Goal: Check status: Check status

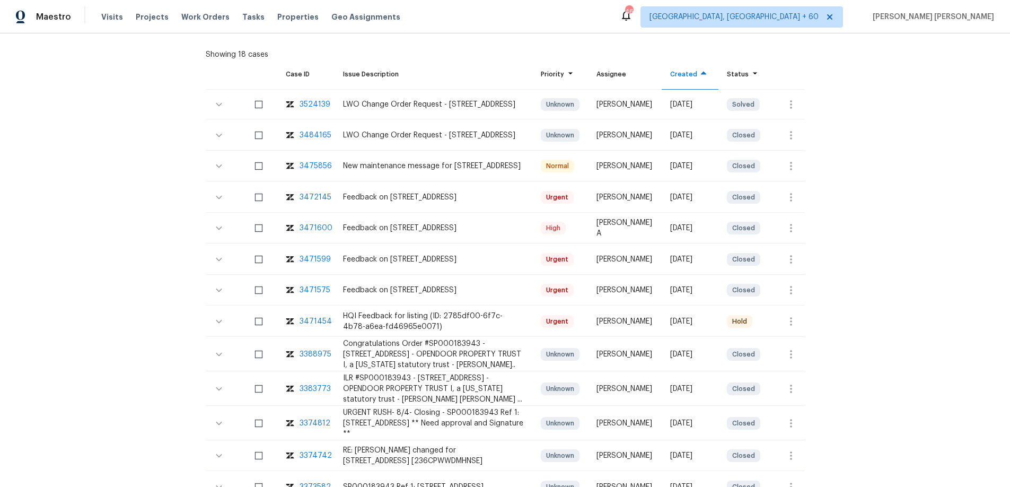
scroll to position [256, 0]
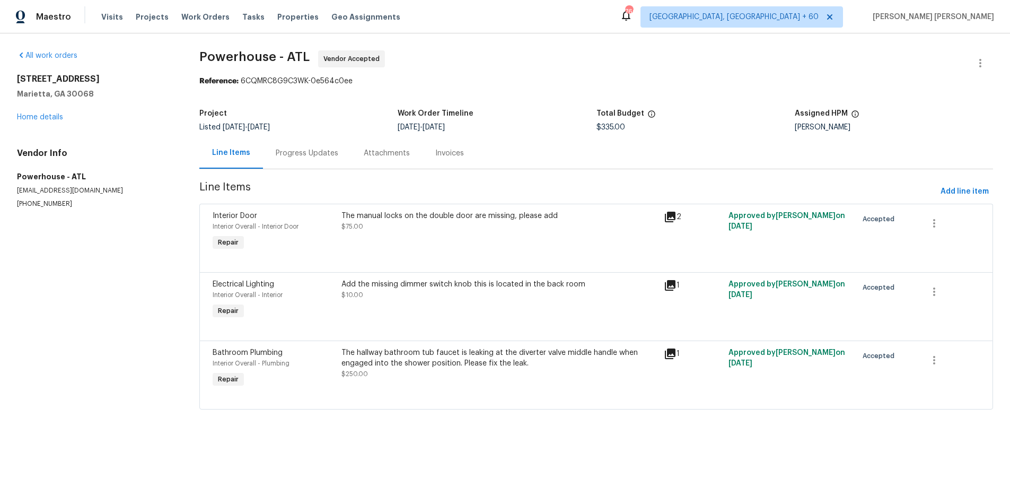
click at [308, 155] on div "Progress Updates" at bounding box center [307, 153] width 63 height 11
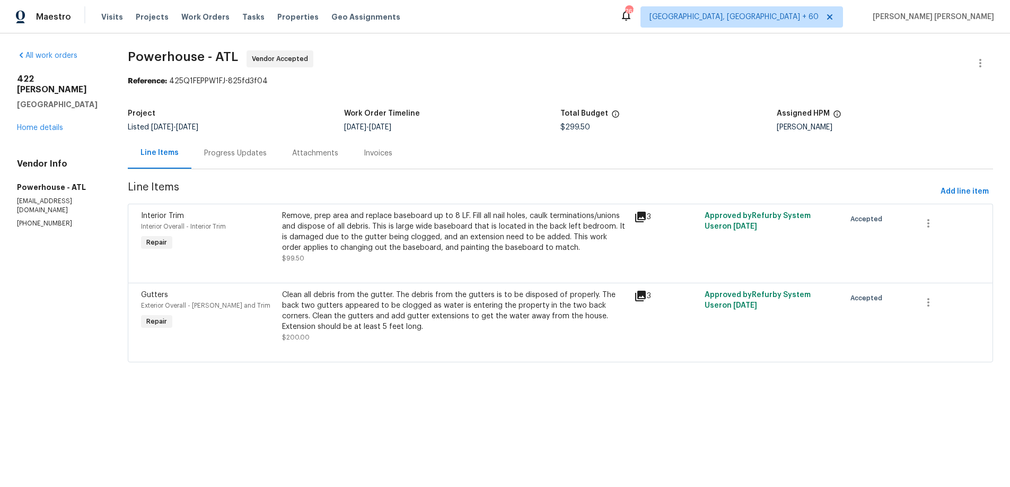
click at [267, 155] on div "Progress Updates" at bounding box center [235, 153] width 63 height 11
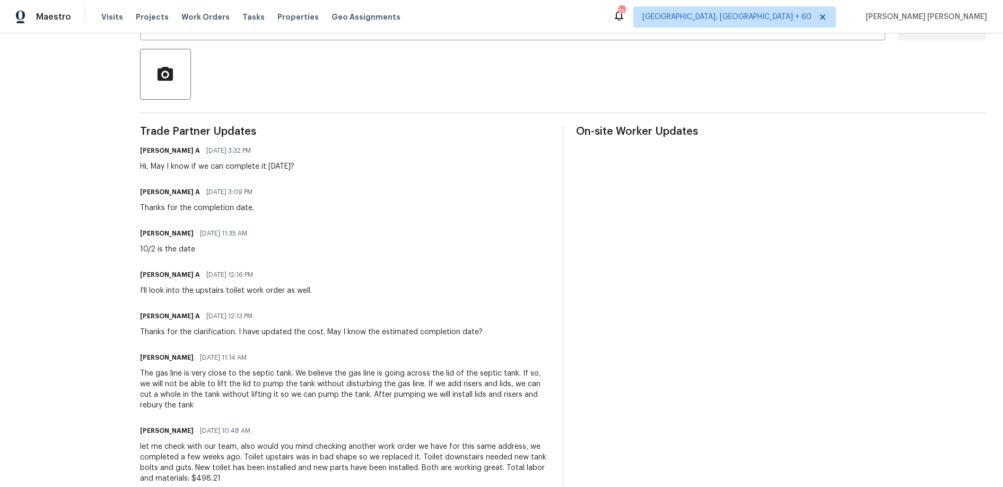
scroll to position [231, 0]
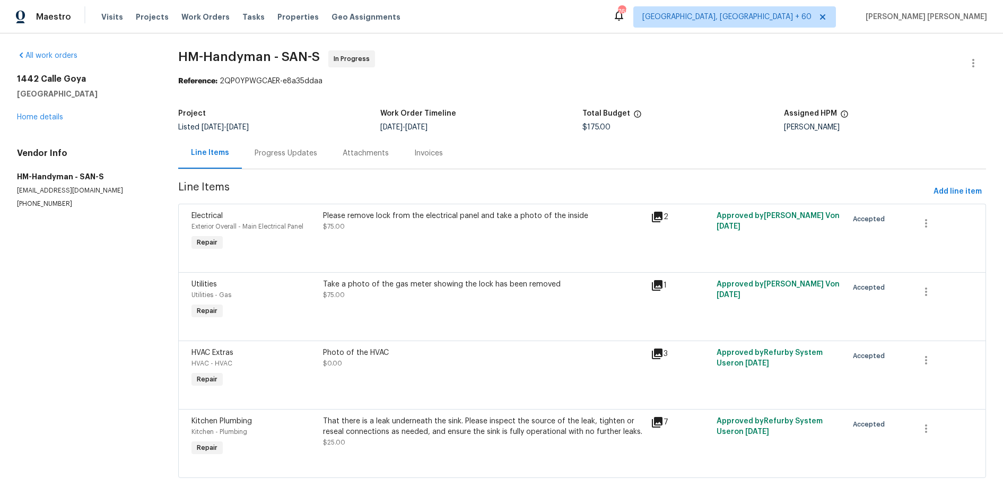
scroll to position [14, 0]
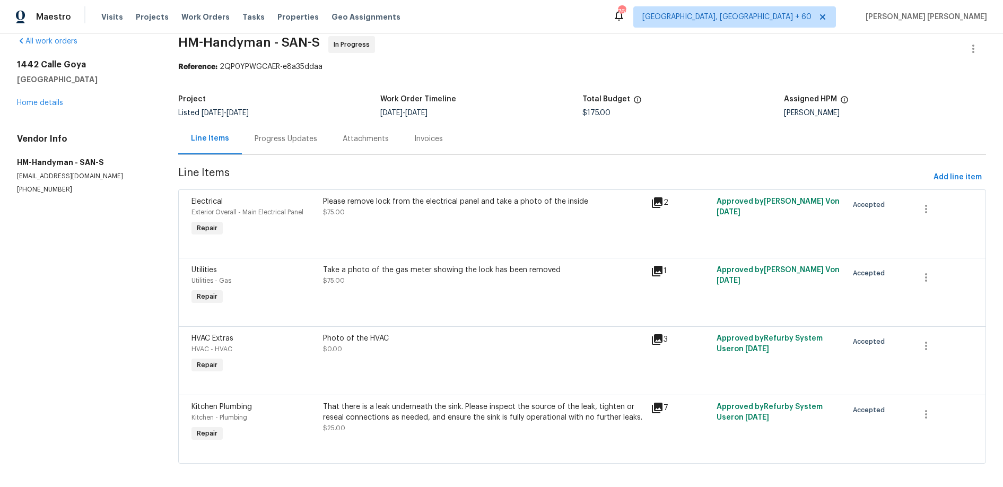
click at [661, 338] on icon at bounding box center [657, 339] width 11 height 11
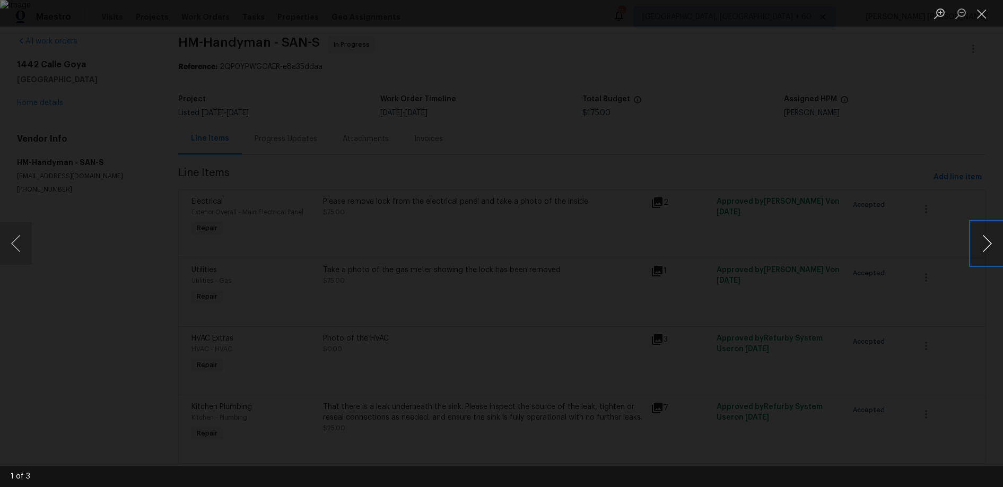
click at [991, 252] on button "Next image" at bounding box center [987, 243] width 32 height 42
drag, startPoint x: 25, startPoint y: 248, endPoint x: 64, endPoint y: 249, distance: 38.7
click at [26, 248] on button "Previous image" at bounding box center [16, 243] width 32 height 42
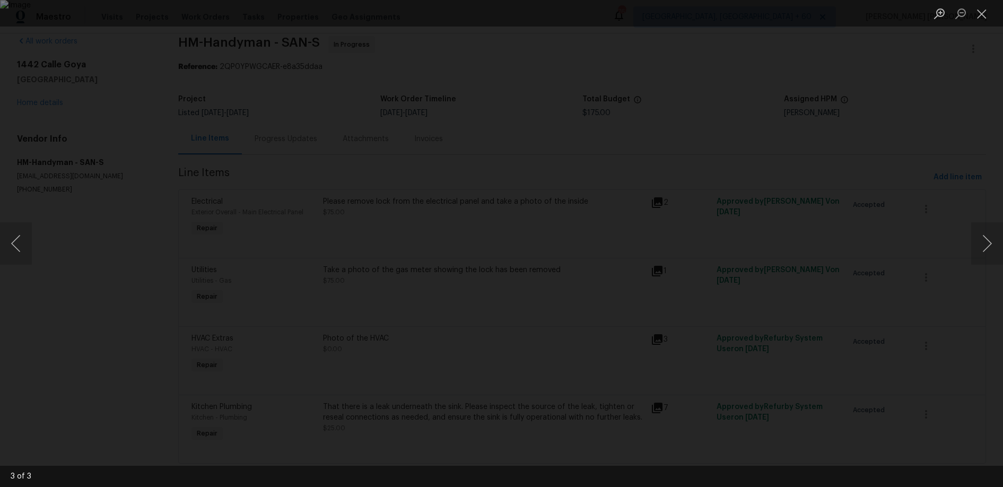
click at [142, 209] on div "Lightbox" at bounding box center [501, 243] width 1003 height 487
click at [141, 208] on div "Lightbox" at bounding box center [501, 243] width 1003 height 487
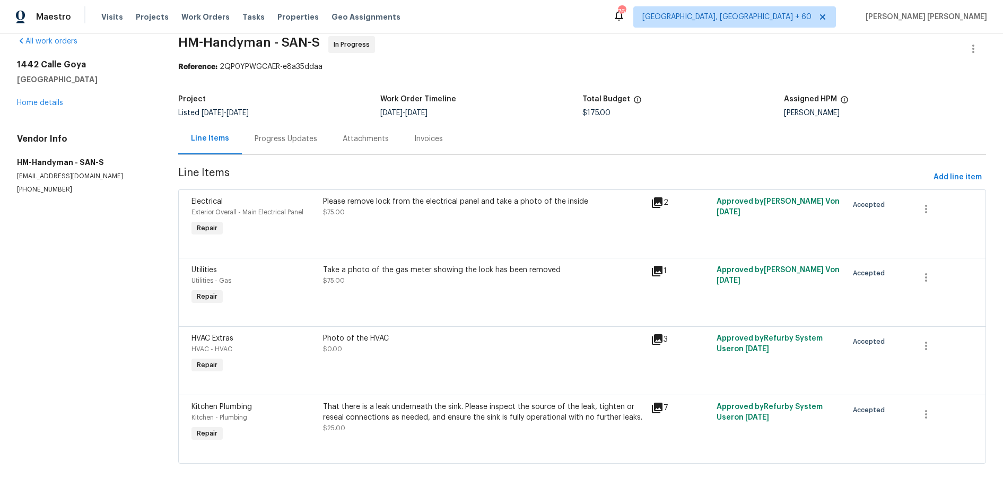
click at [659, 202] on icon at bounding box center [657, 202] width 13 height 13
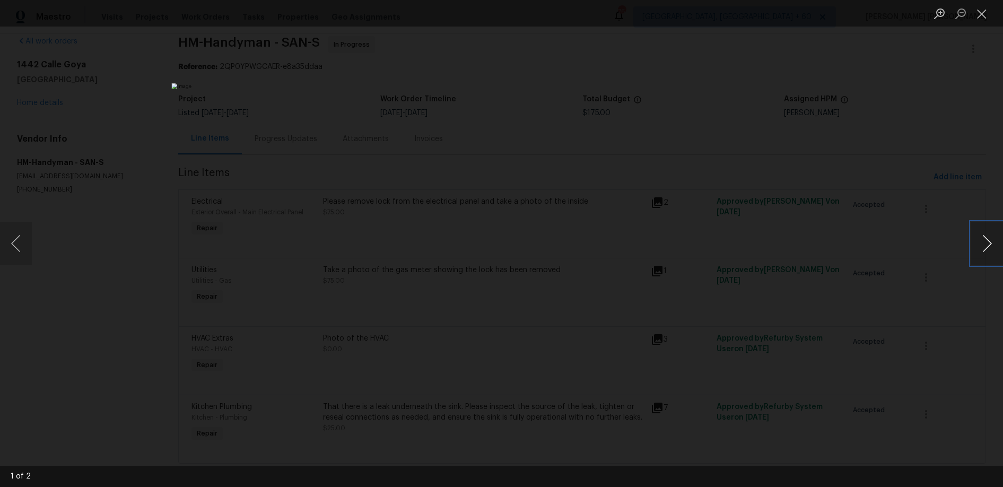
click at [984, 252] on button "Next image" at bounding box center [987, 243] width 32 height 42
click at [804, 118] on div "Lightbox" at bounding box center [501, 243] width 1003 height 487
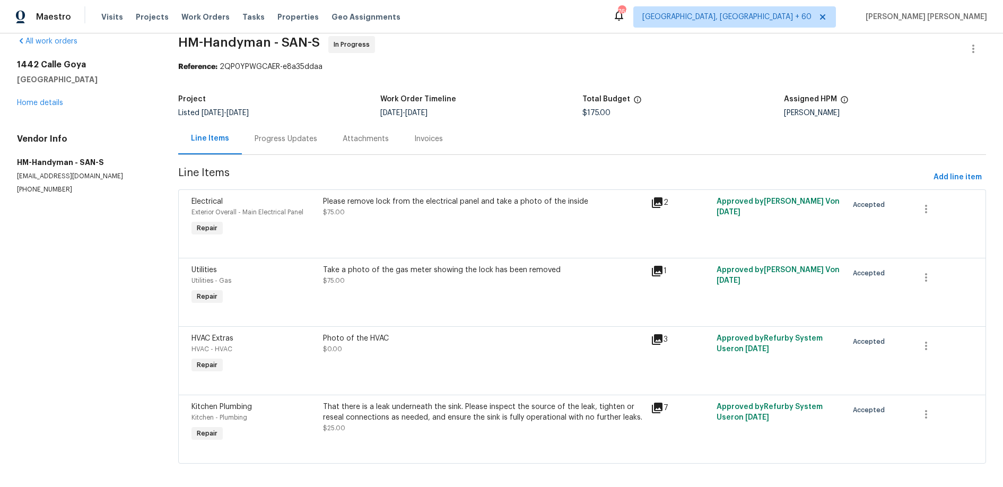
drag, startPoint x: 658, startPoint y: 274, endPoint x: 649, endPoint y: 285, distance: 14.7
click at [658, 274] on icon at bounding box center [657, 271] width 13 height 13
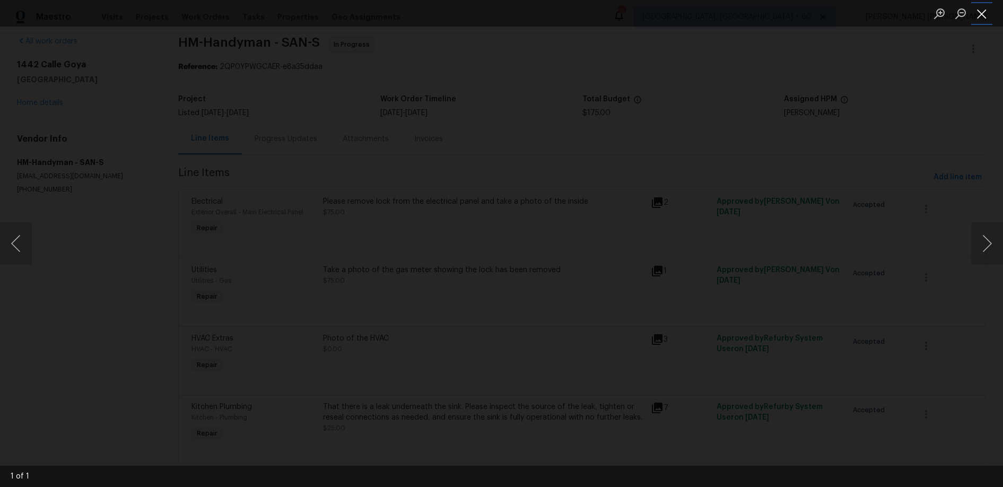
click at [978, 19] on button "Close lightbox" at bounding box center [981, 13] width 21 height 19
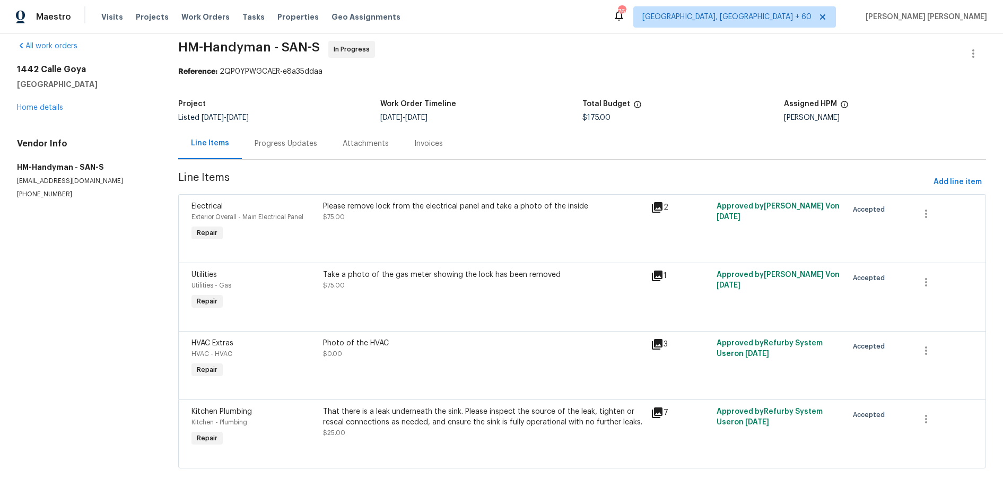
scroll to position [21, 0]
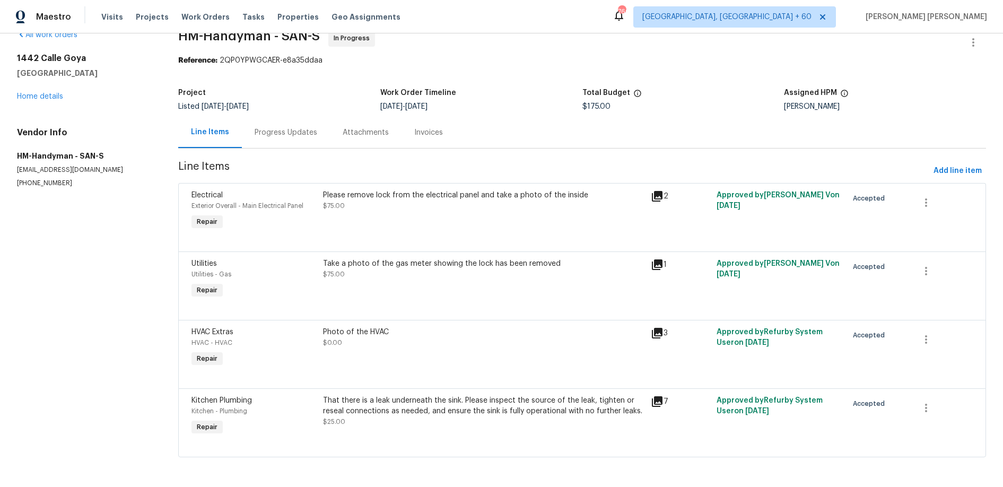
click at [659, 400] on icon at bounding box center [657, 401] width 11 height 11
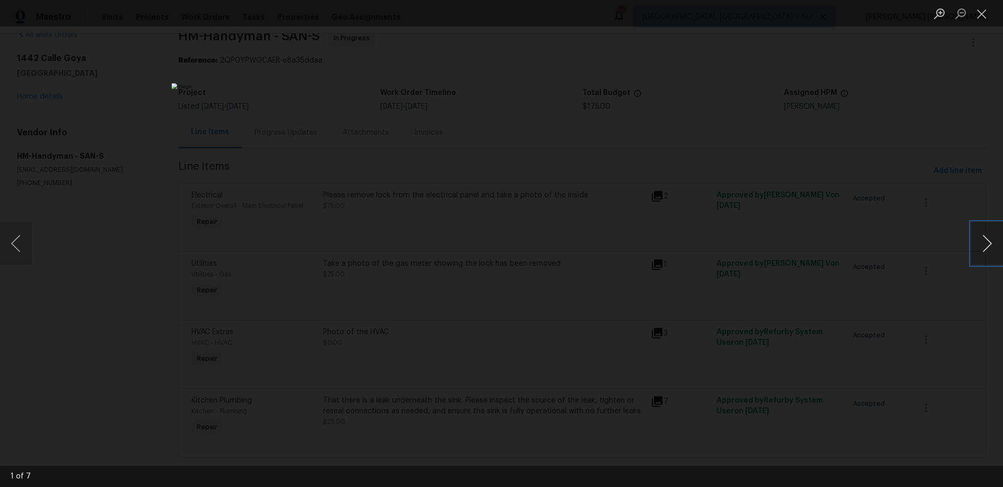
click at [986, 248] on button "Next image" at bounding box center [987, 243] width 32 height 42
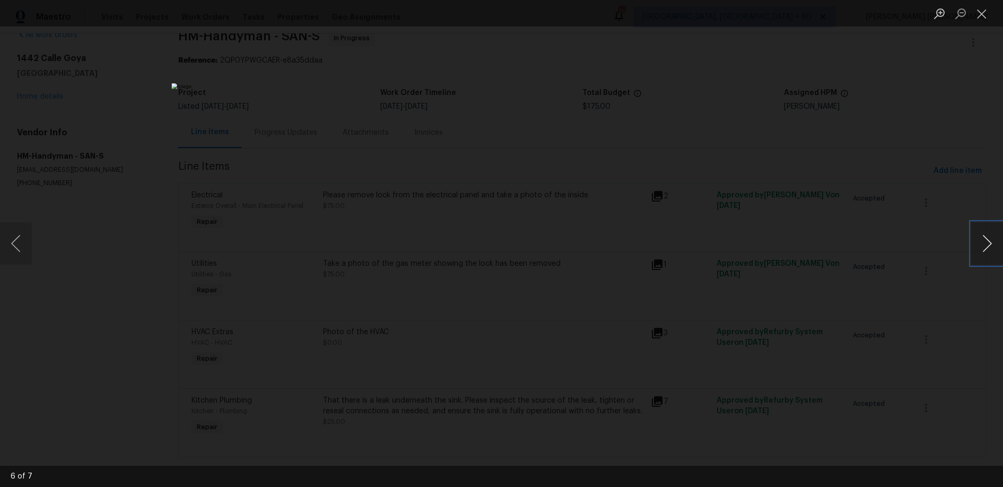
click at [986, 248] on button "Next image" at bounding box center [987, 243] width 32 height 42
click at [844, 81] on div "Lightbox" at bounding box center [501, 243] width 1003 height 487
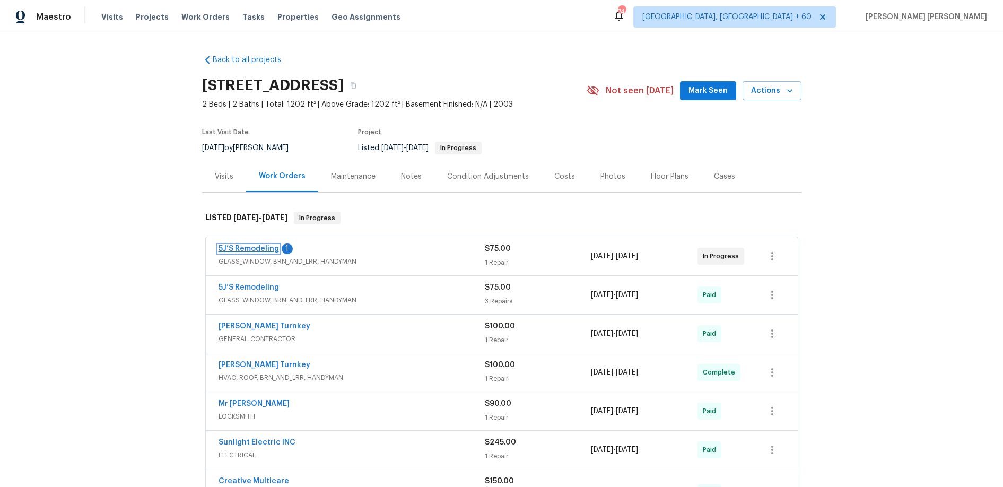
click at [247, 251] on link "5J’S Remodeling" at bounding box center [248, 248] width 60 height 7
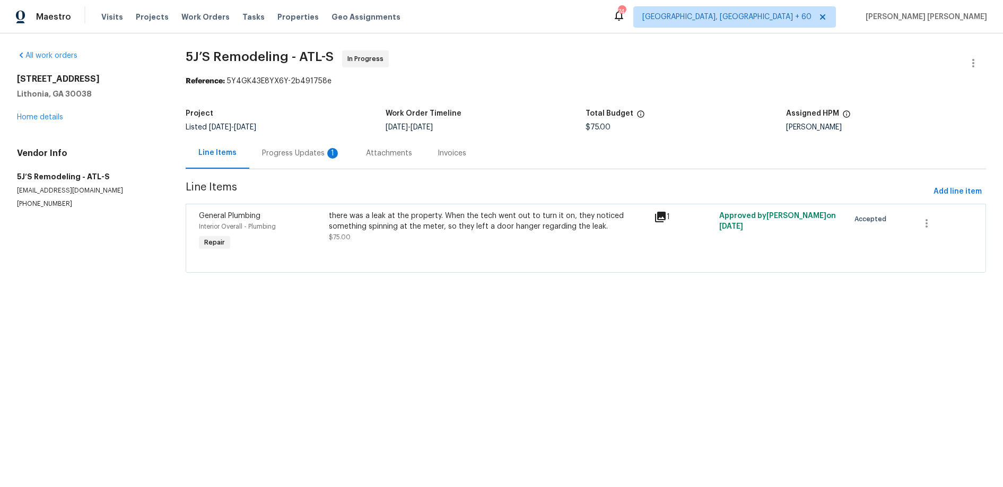
click at [291, 159] on div "Progress Updates 1" at bounding box center [301, 152] width 104 height 31
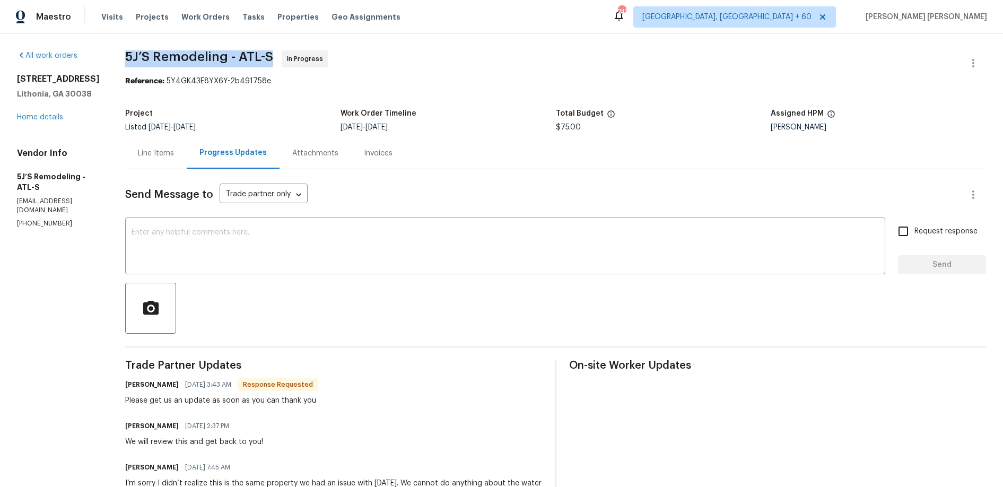
drag, startPoint x: 126, startPoint y: 58, endPoint x: 275, endPoint y: 56, distance: 149.0
click at [275, 56] on span "5J’S Remodeling - ATL-S In Progress" at bounding box center [542, 62] width 835 height 25
copy span "5J’S Remodeling - ATL-S"
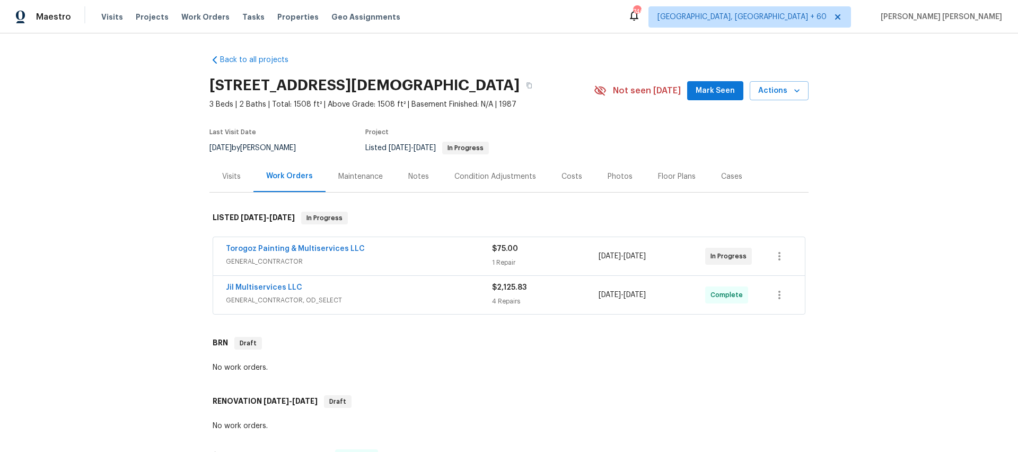
click at [438, 256] on div "Torogoz Painting & Multiservices LLC" at bounding box center [359, 249] width 266 height 13
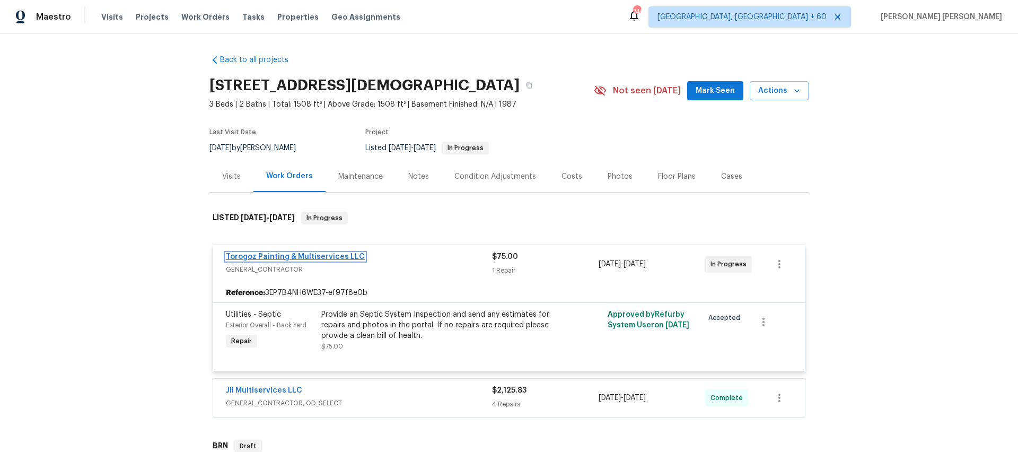
click at [302, 260] on link "Torogoz Painting & Multiservices LLC" at bounding box center [295, 256] width 139 height 7
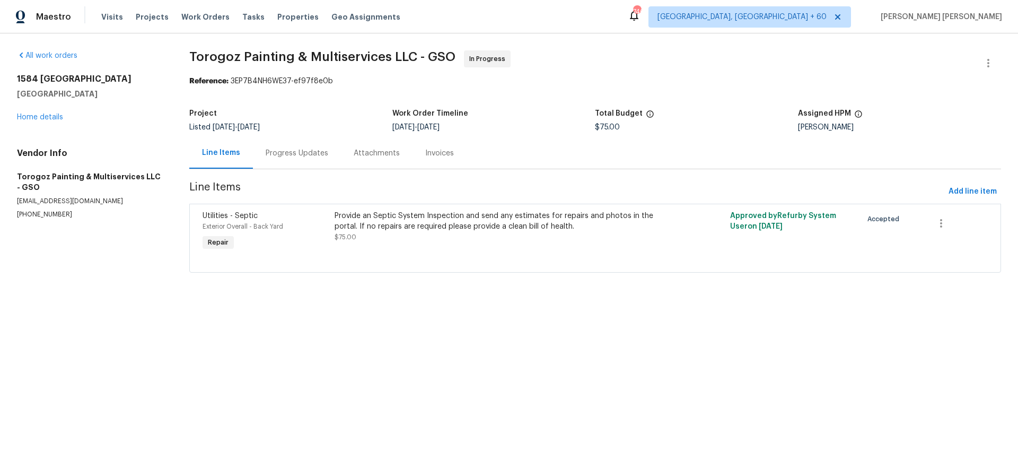
click at [287, 156] on div "Progress Updates" at bounding box center [297, 153] width 63 height 11
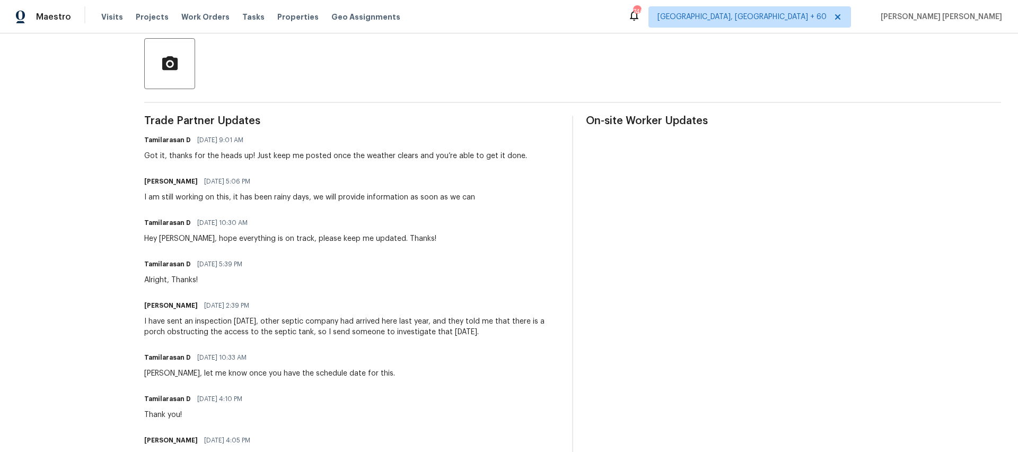
scroll to position [265, 0]
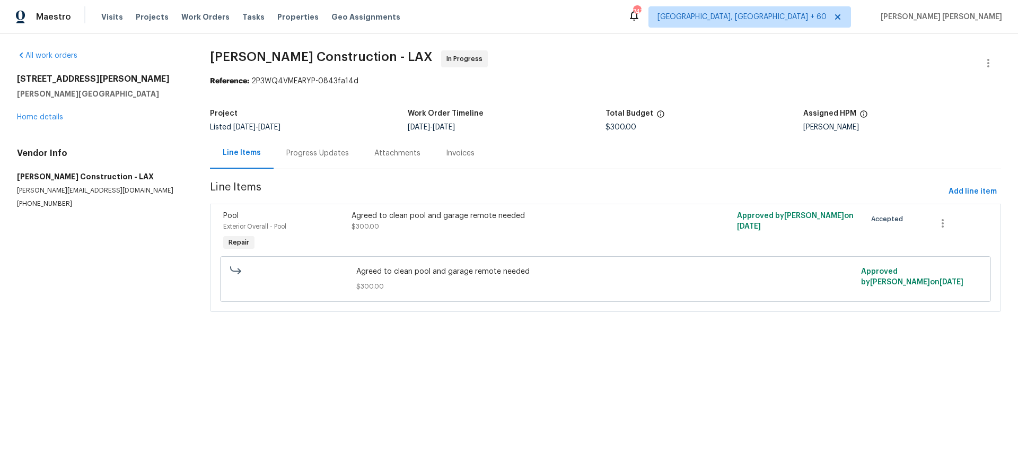
click at [300, 155] on div "Progress Updates" at bounding box center [317, 153] width 63 height 11
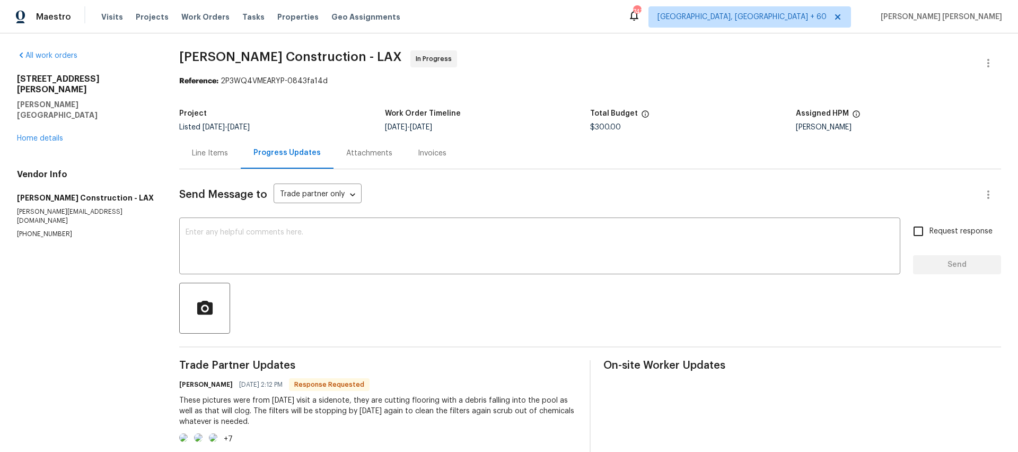
scroll to position [68, 0]
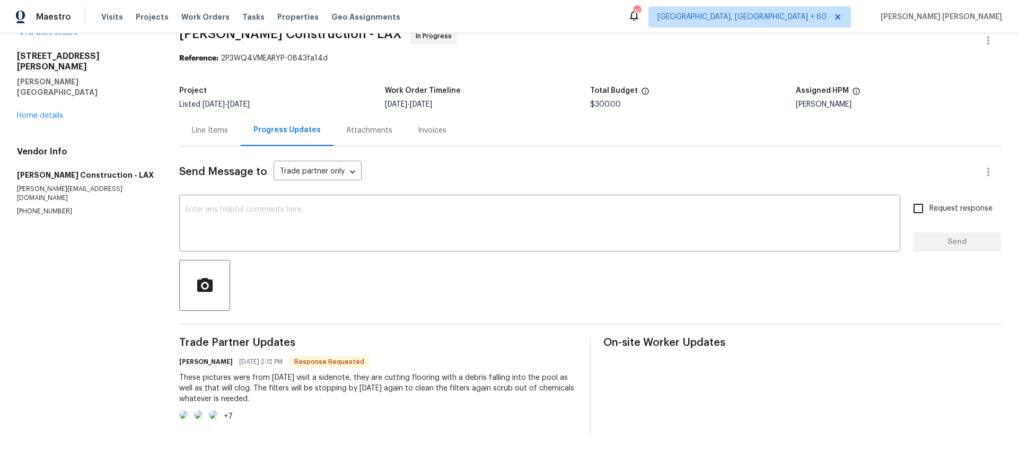
click at [188, 410] on img at bounding box center [183, 414] width 8 height 8
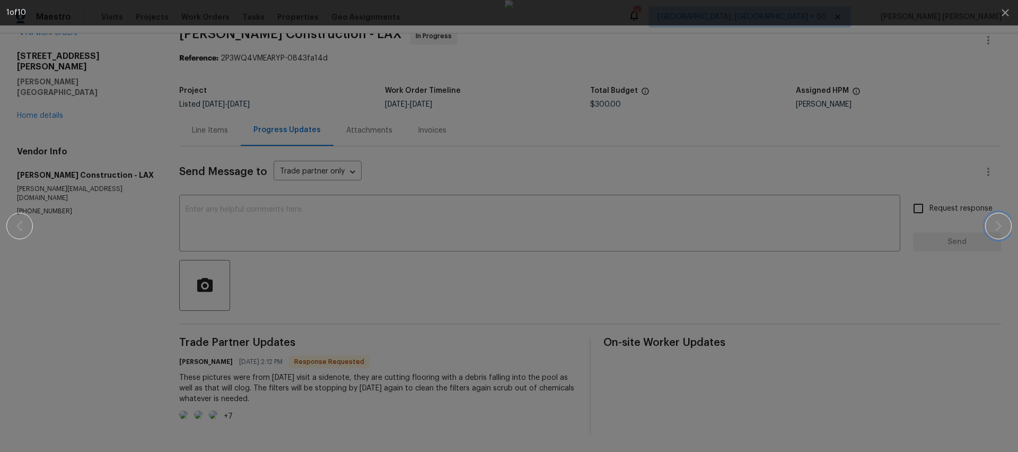
click at [1001, 229] on icon "button" at bounding box center [998, 226] width 13 height 13
click at [937, 287] on div at bounding box center [509, 226] width 927 height 452
drag, startPoint x: 194, startPoint y: 87, endPoint x: 138, endPoint y: 30, distance: 79.5
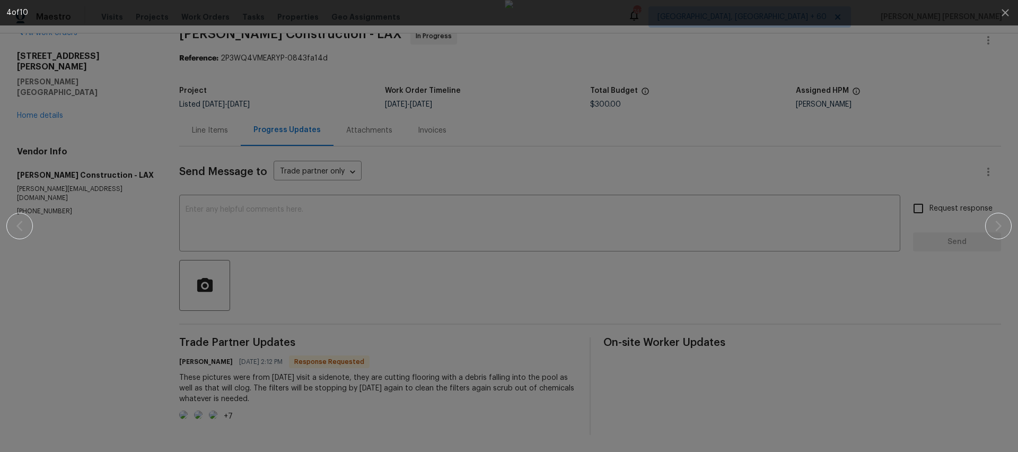
click at [182, 79] on div at bounding box center [509, 226] width 927 height 452
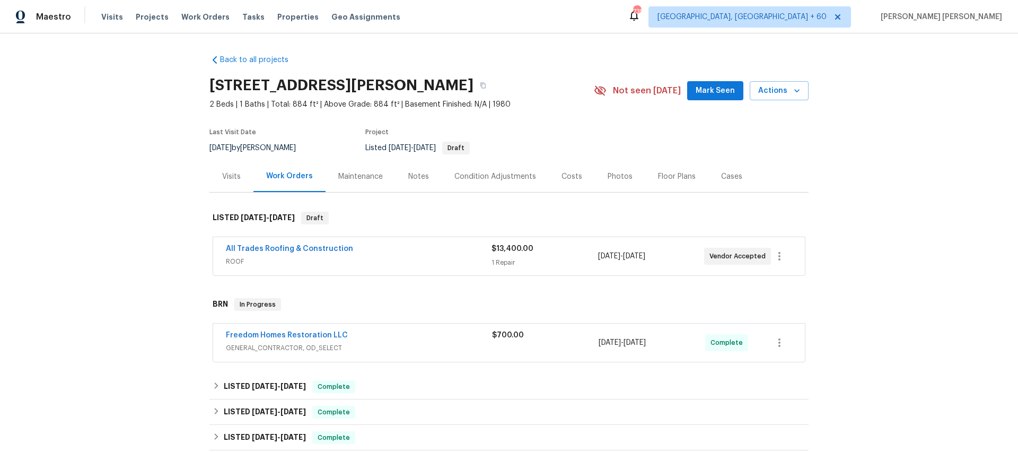
click at [558, 261] on div "1 Repair" at bounding box center [545, 262] width 106 height 11
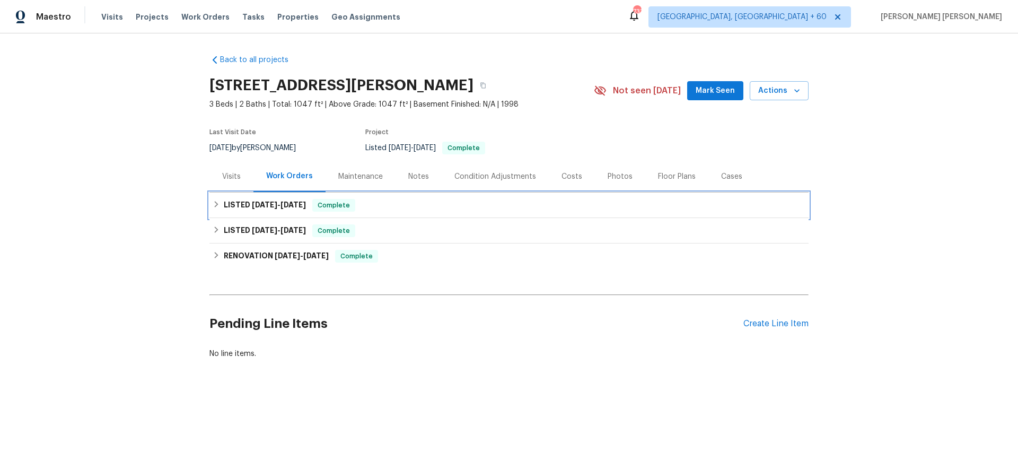
click at [271, 207] on span "[DATE]" at bounding box center [264, 204] width 25 height 7
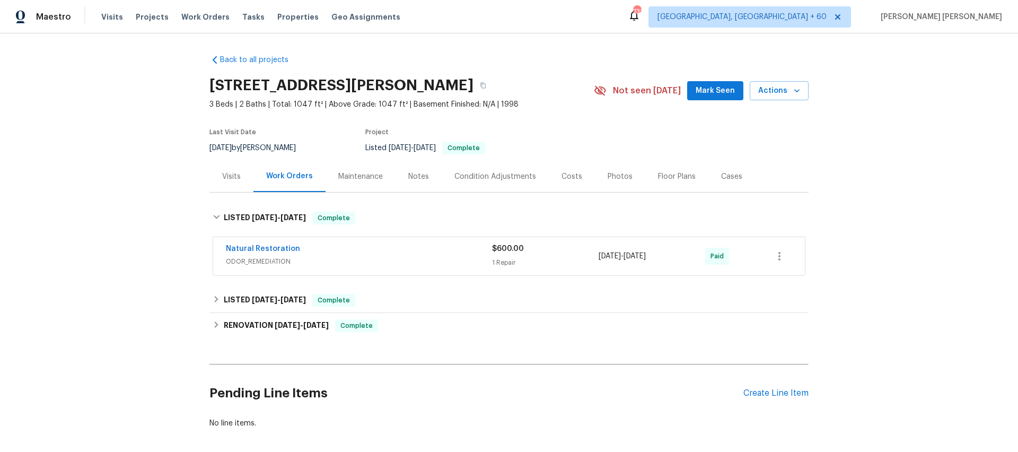
click at [243, 172] on div "Visits" at bounding box center [231, 176] width 44 height 31
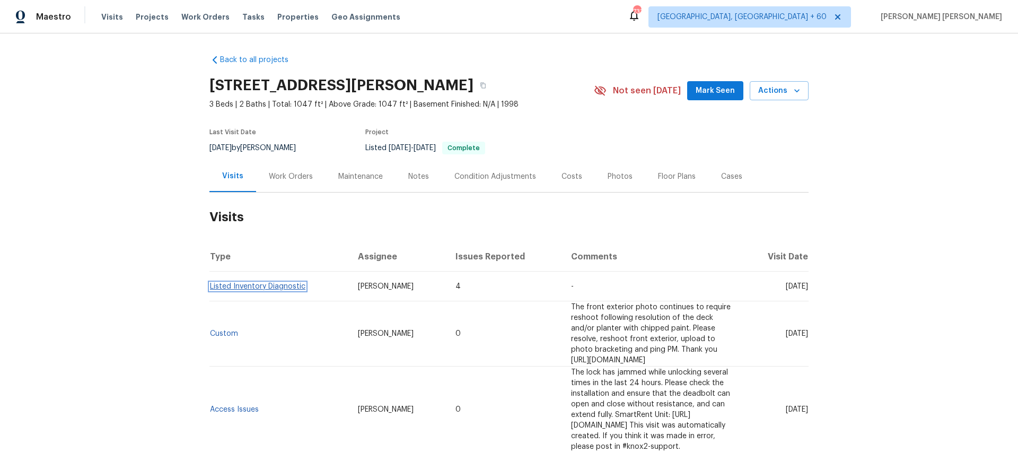
click at [215, 287] on link "Listed Inventory Diagnostic" at bounding box center [257, 286] width 95 height 7
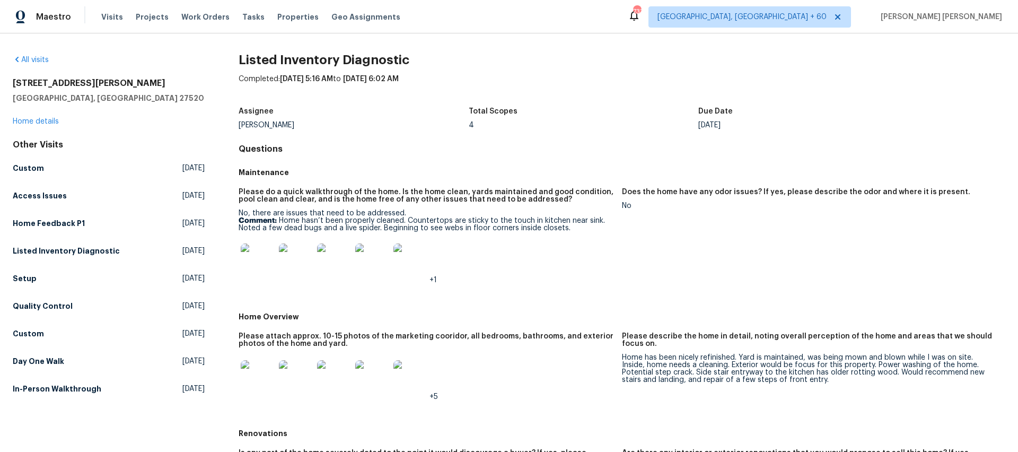
click at [542, 276] on div "+1" at bounding box center [426, 260] width 375 height 47
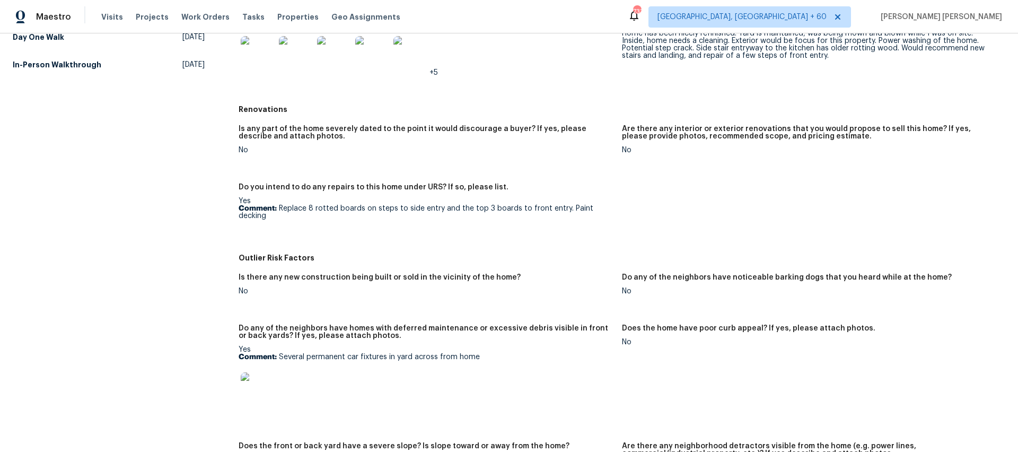
scroll to position [339, 0]
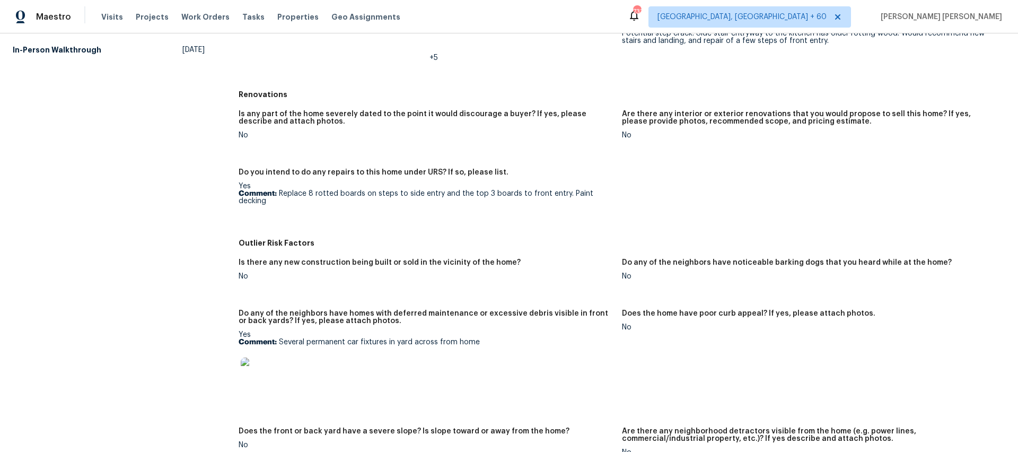
click at [266, 360] on img at bounding box center [258, 374] width 34 height 34
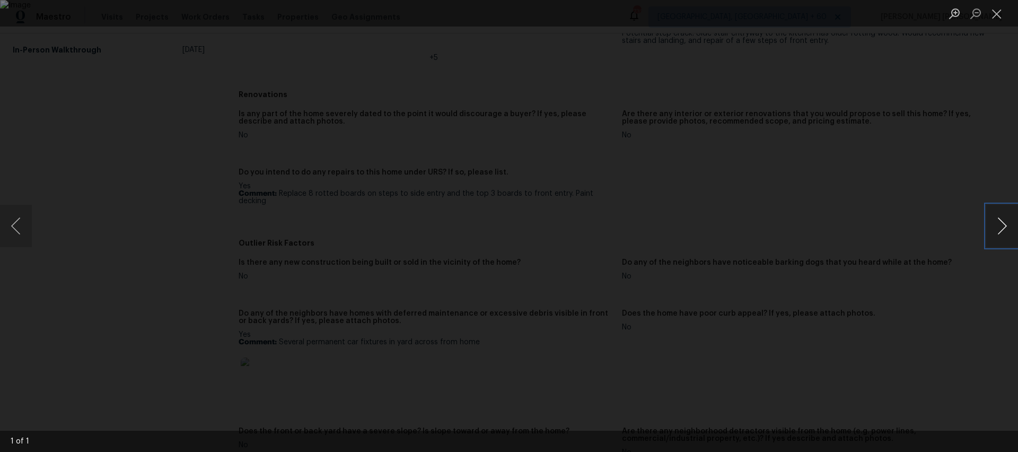
click at [1000, 230] on button "Next image" at bounding box center [1002, 226] width 32 height 42
drag, startPoint x: 1000, startPoint y: 230, endPoint x: 879, endPoint y: 281, distance: 131.2
click at [987, 233] on button "Next image" at bounding box center [1002, 226] width 32 height 42
click at [865, 287] on div "Lightbox" at bounding box center [509, 226] width 1018 height 452
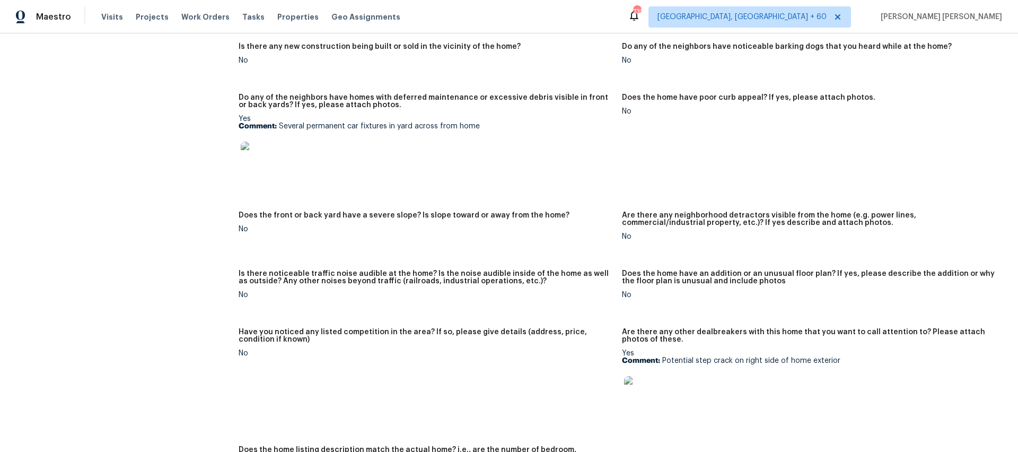
scroll to position [571, 0]
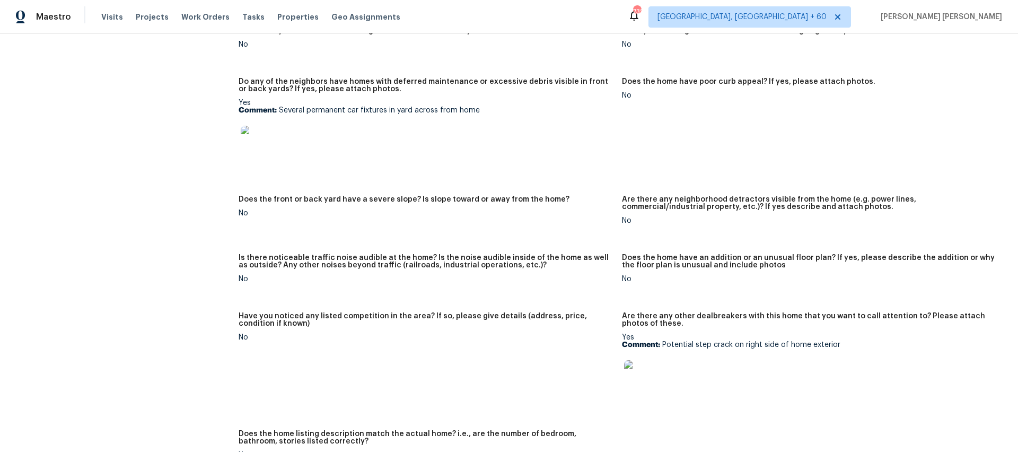
click at [651, 372] on img at bounding box center [641, 377] width 34 height 34
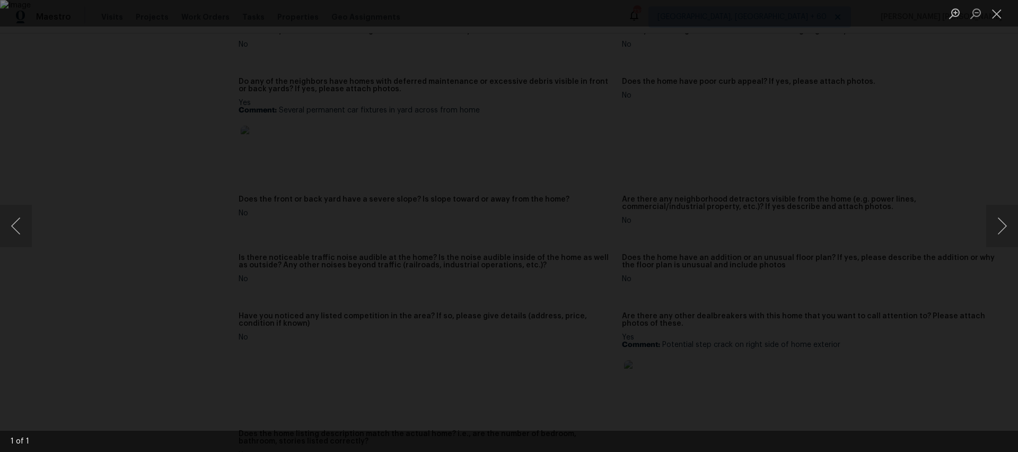
click at [912, 298] on div "Lightbox" at bounding box center [509, 226] width 1018 height 452
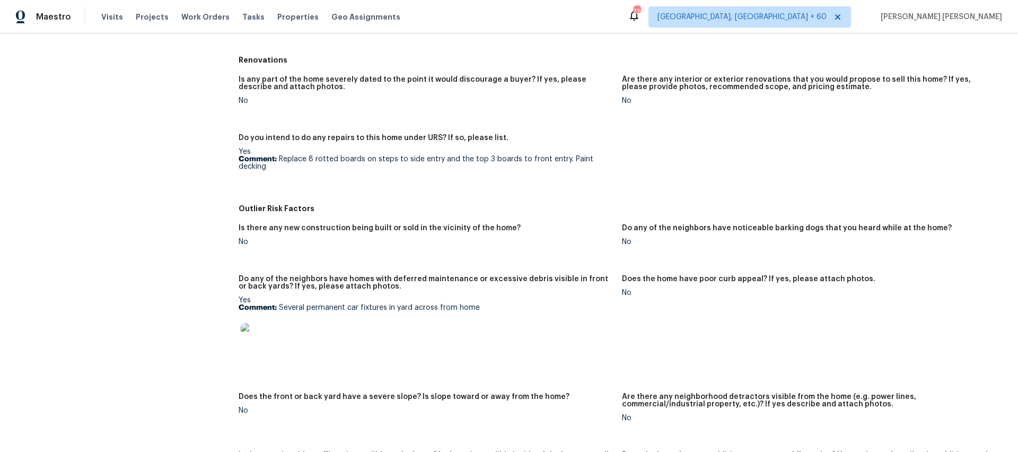
scroll to position [0, 0]
